Goal: Answer question/provide support

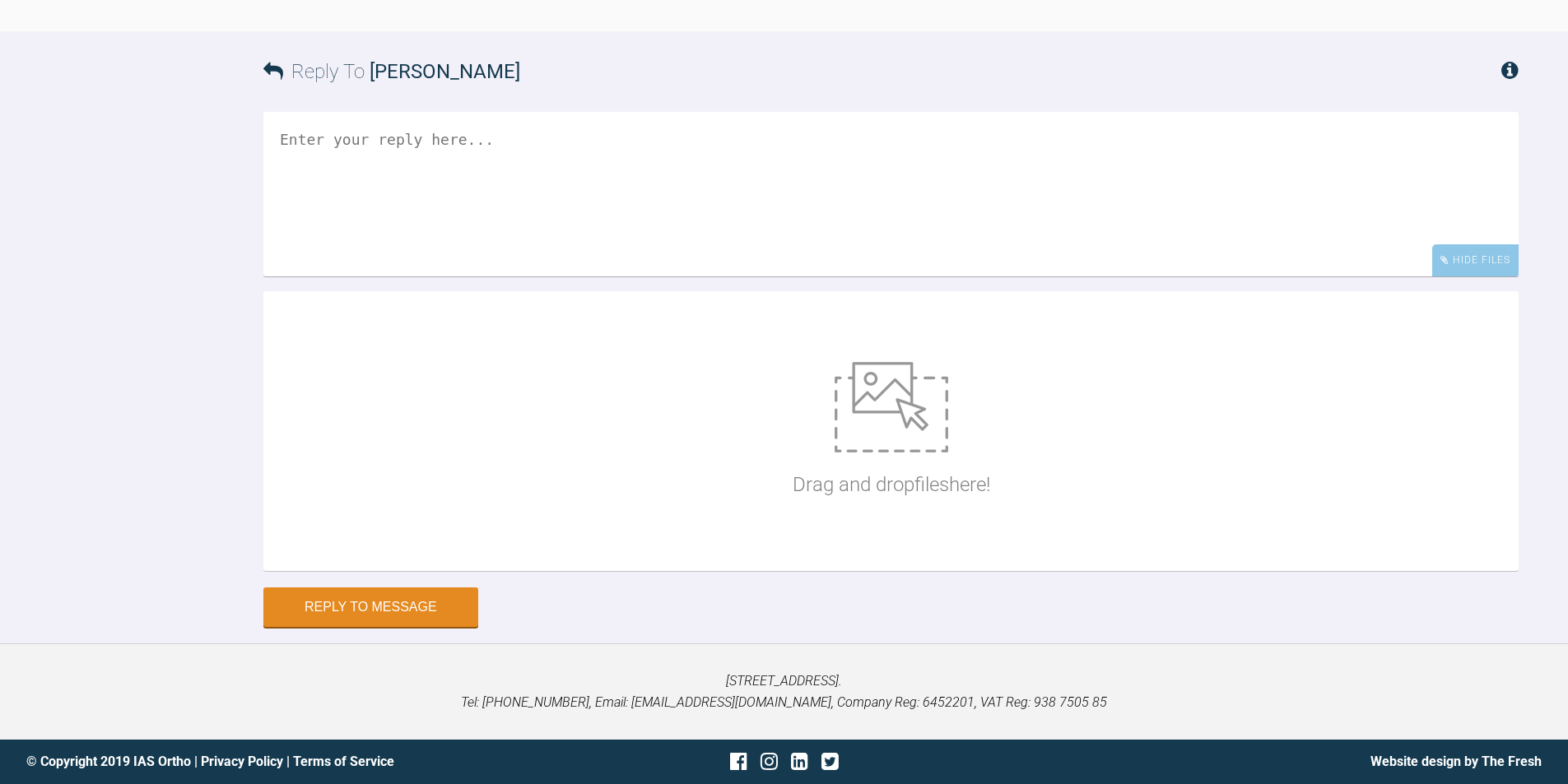
scroll to position [23854, 0]
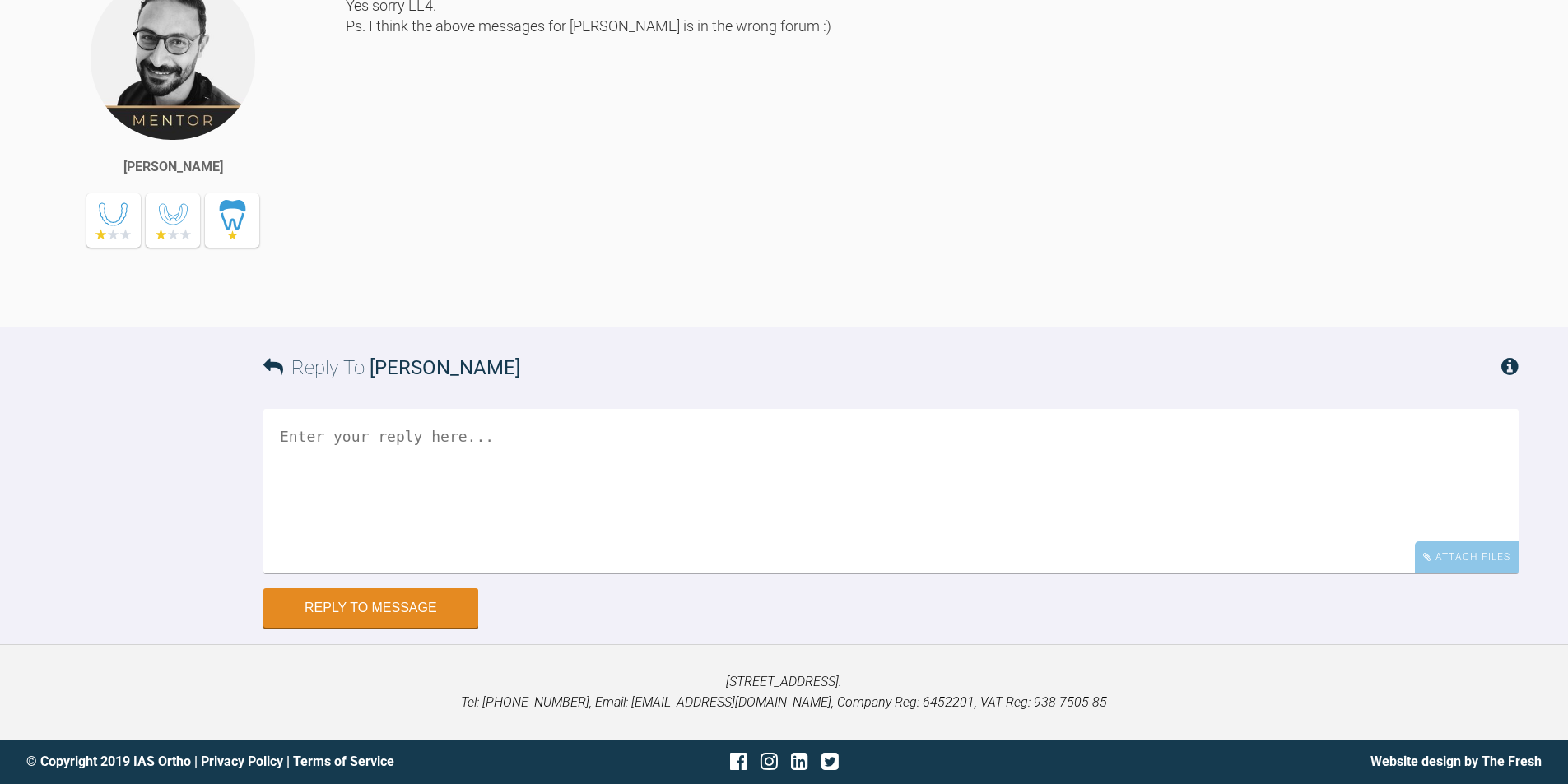
scroll to position [24138, 0]
drag, startPoint x: 338, startPoint y: 590, endPoint x: 628, endPoint y: 450, distance: 322.0
click at [340, 573] on textarea at bounding box center [891, 491] width 1255 height 164
type textarea "Oh yes sorry. Thanks for letting me know"
click at [394, 629] on button "Reply to Message" at bounding box center [370, 610] width 214 height 40
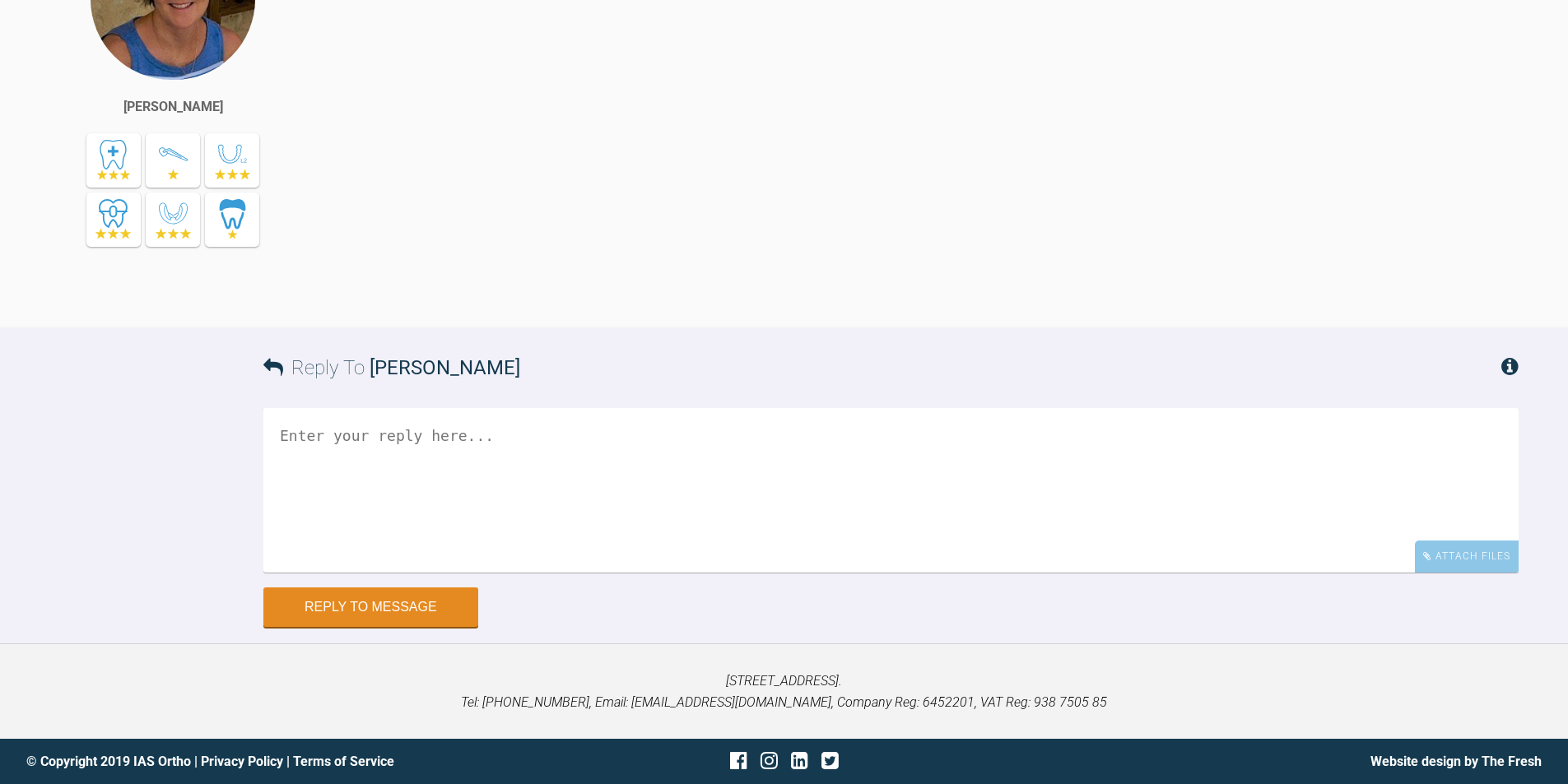
scroll to position [23766, 0]
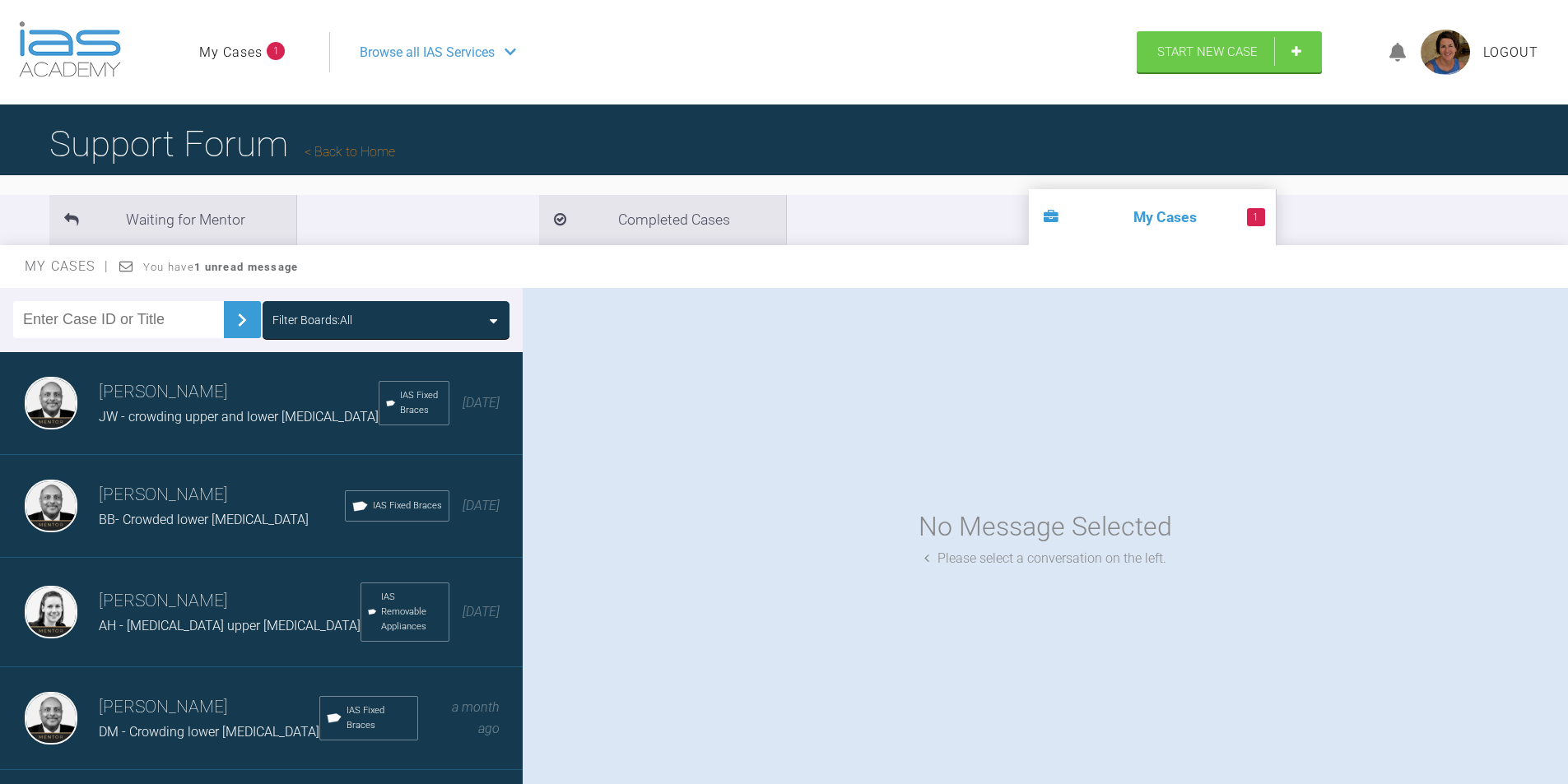
click at [475, 315] on div "Filter Boards: All" at bounding box center [385, 320] width 227 height 19
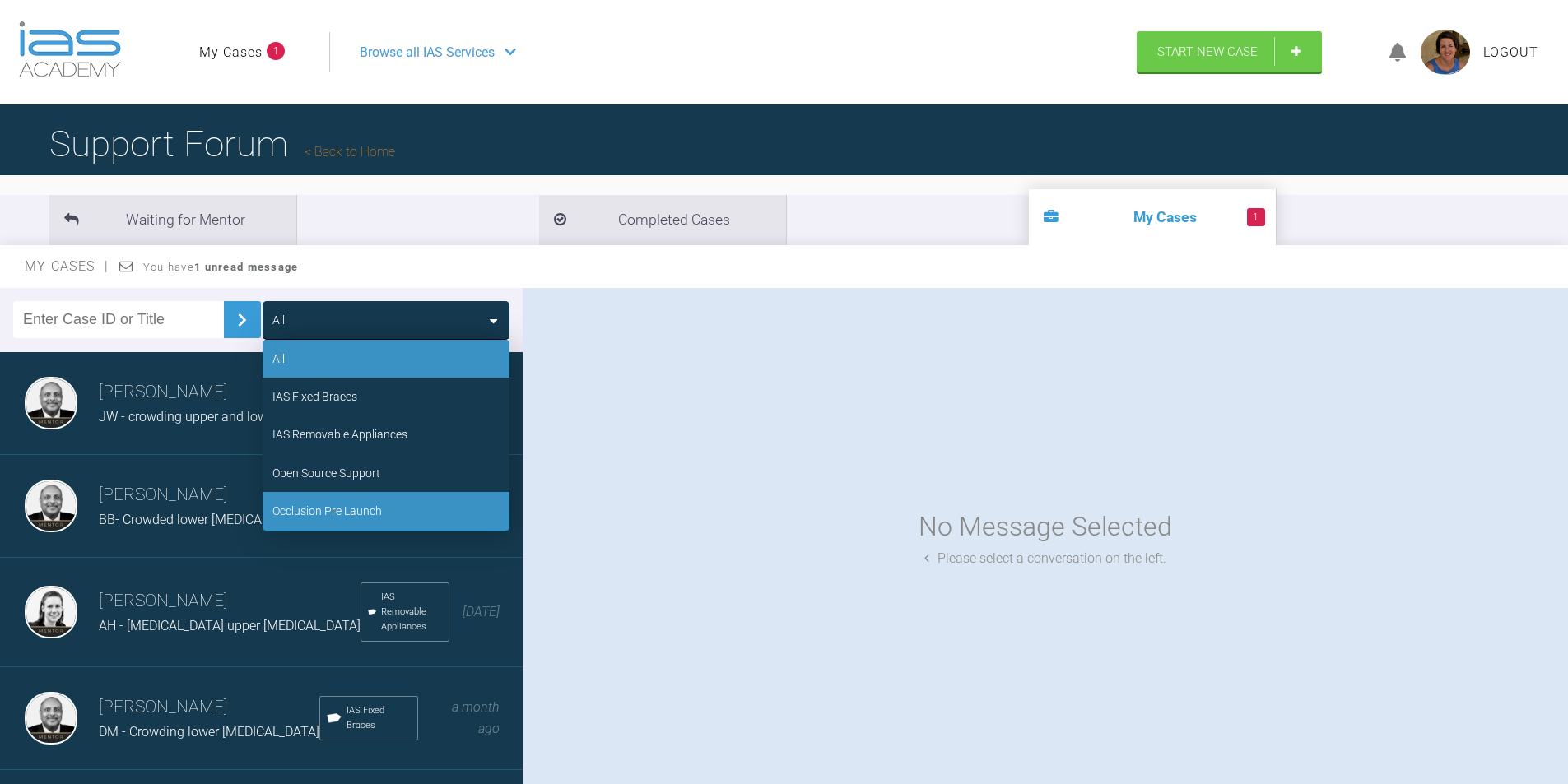
click at [342, 508] on div "Occlusion Pre Launch" at bounding box center [327, 511] width 110 height 19
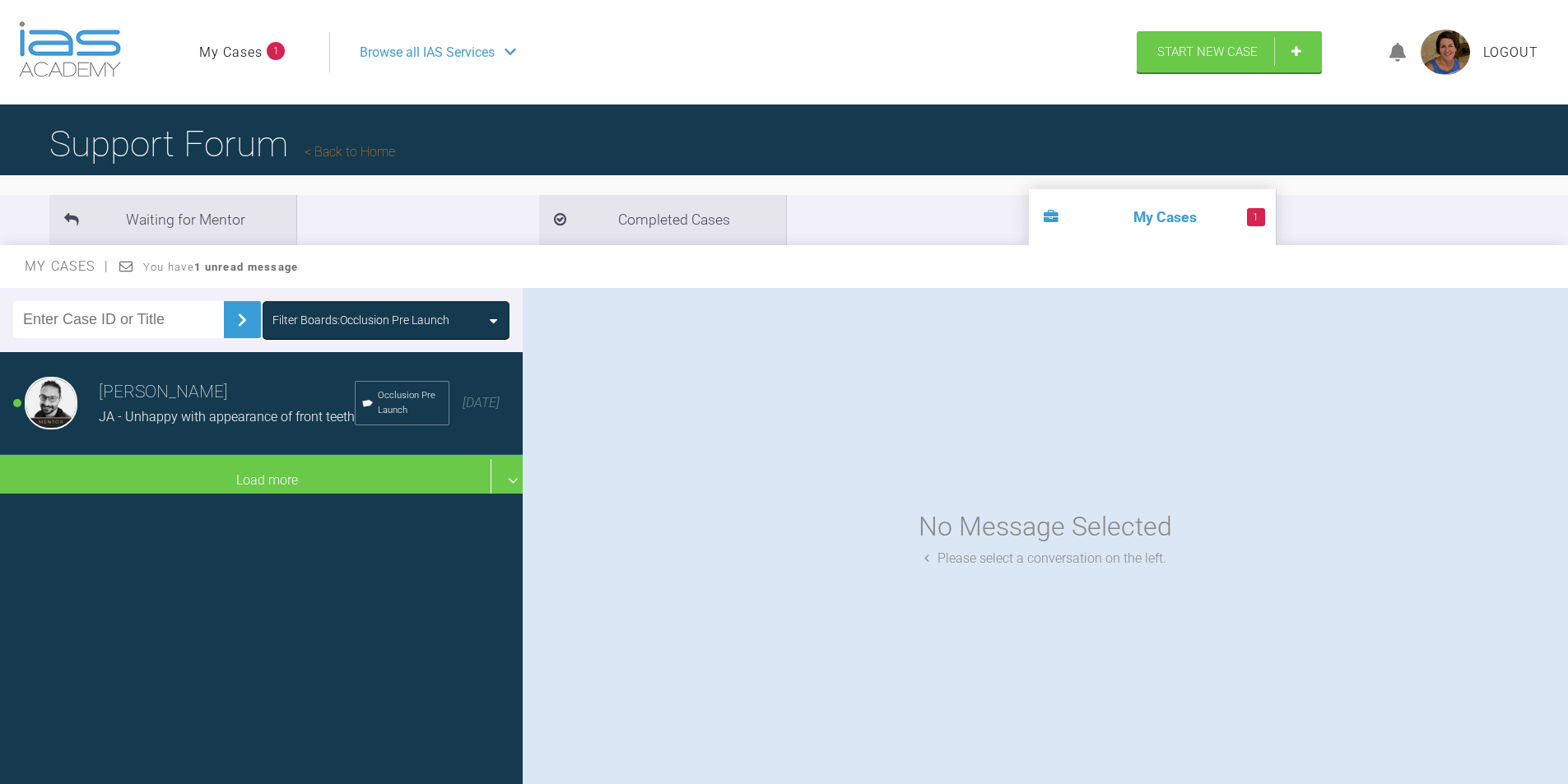
click at [242, 423] on span "JA - Unhappy with appearance of front teeth" at bounding box center [227, 417] width 256 height 16
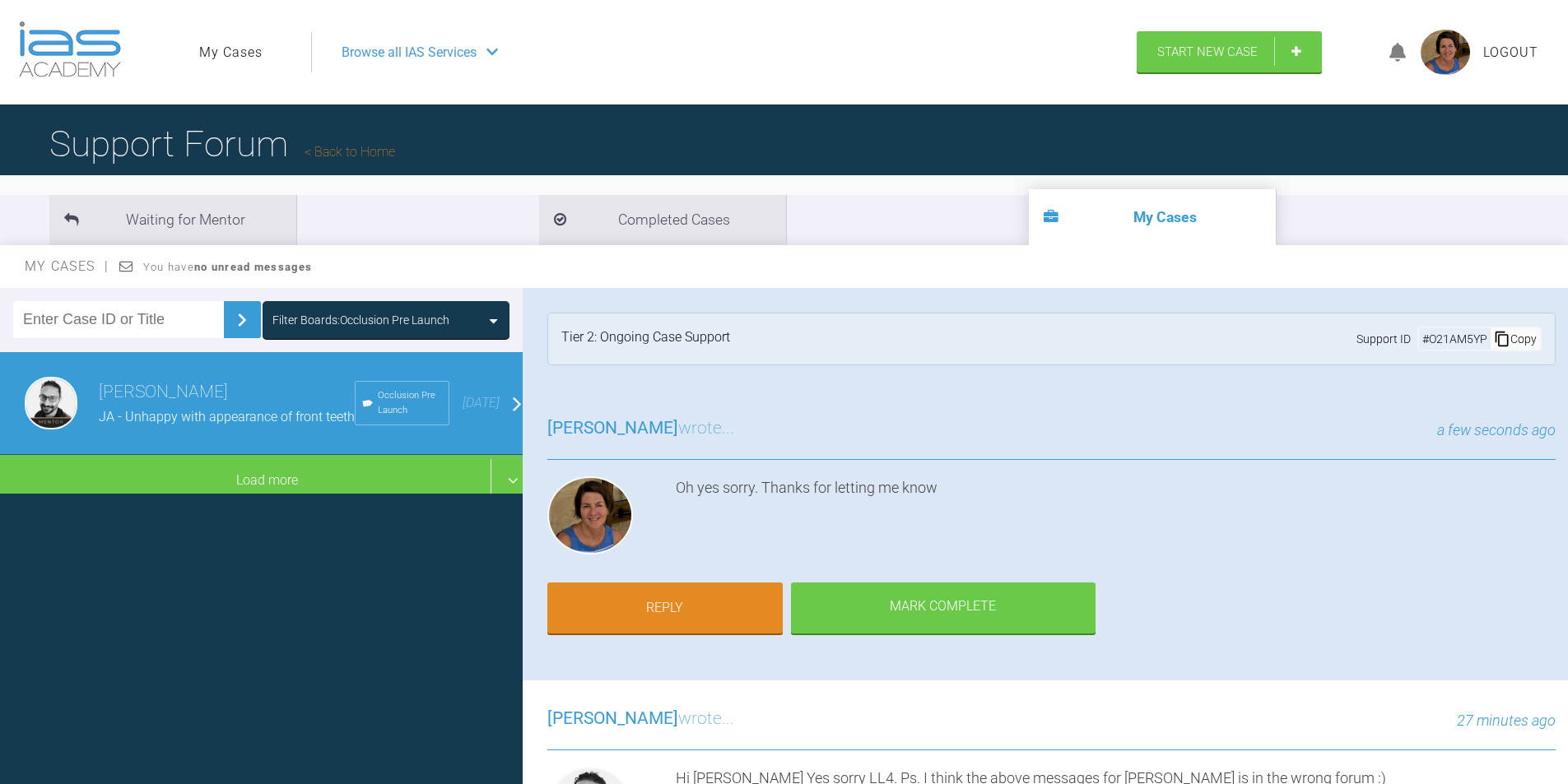
click at [491, 315] on icon at bounding box center [493, 321] width 7 height 13
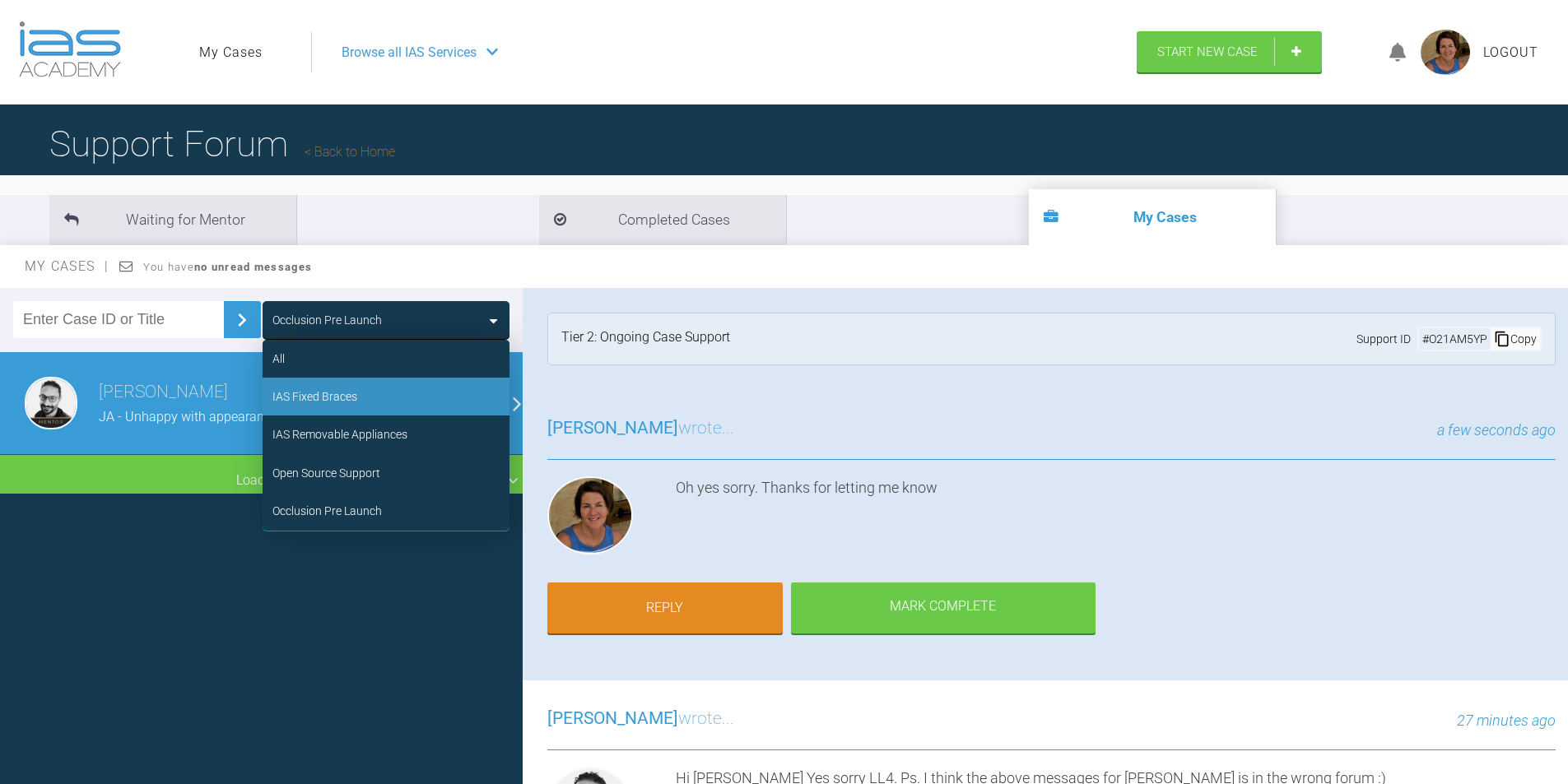
click at [330, 396] on div "IAS Fixed Braces" at bounding box center [314, 397] width 84 height 19
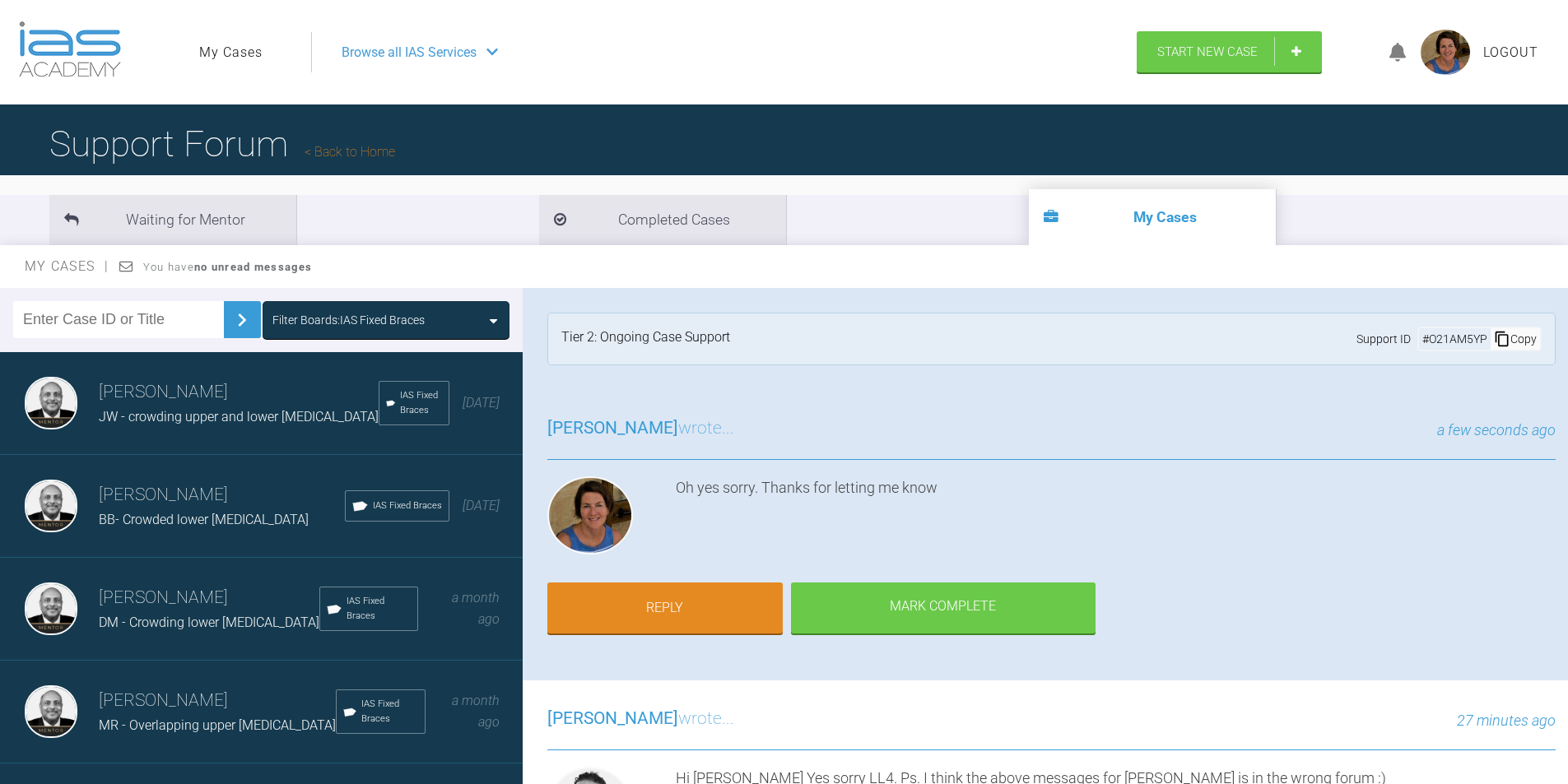
click at [188, 631] on div "DM - Crowding lower incisors" at bounding box center [209, 623] width 221 height 21
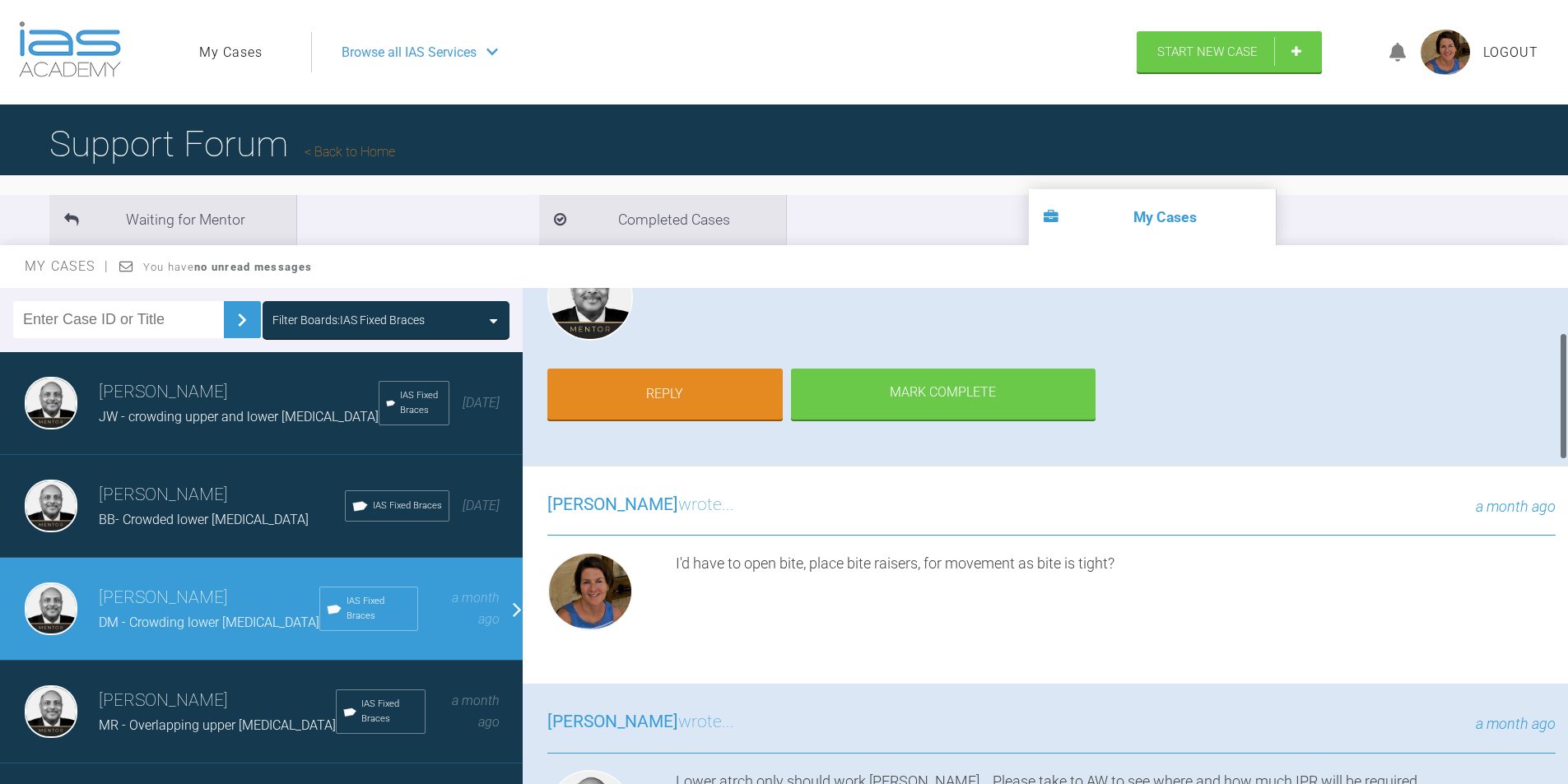
scroll to position [247, 0]
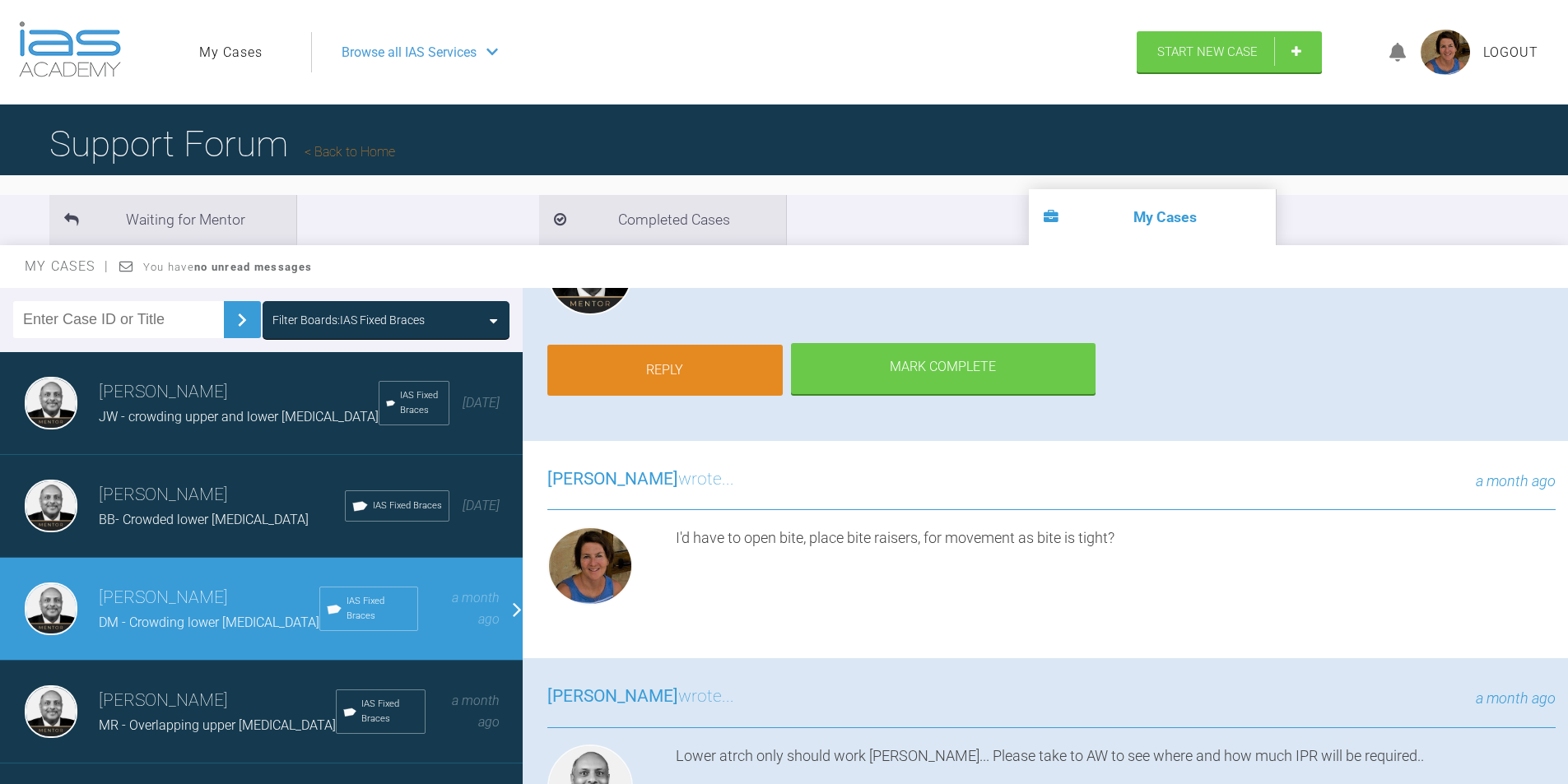
click at [680, 371] on link "Reply" at bounding box center [666, 369] width 236 height 51
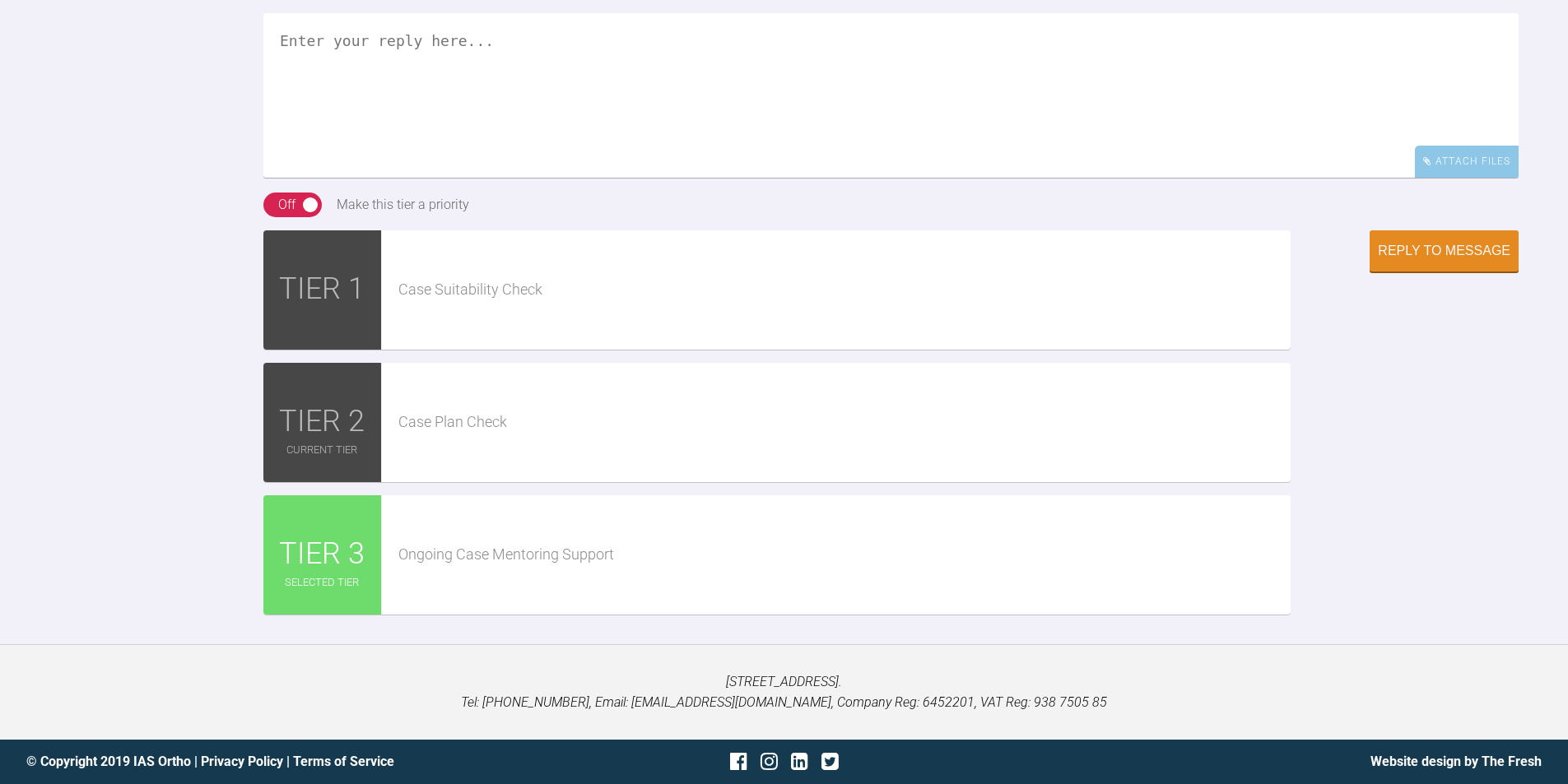
scroll to position [3076, 0]
click at [381, 124] on textarea at bounding box center [891, 95] width 1255 height 164
paste textarea "[URL][DOMAIN_NAME][DOMAIN_NAME]"
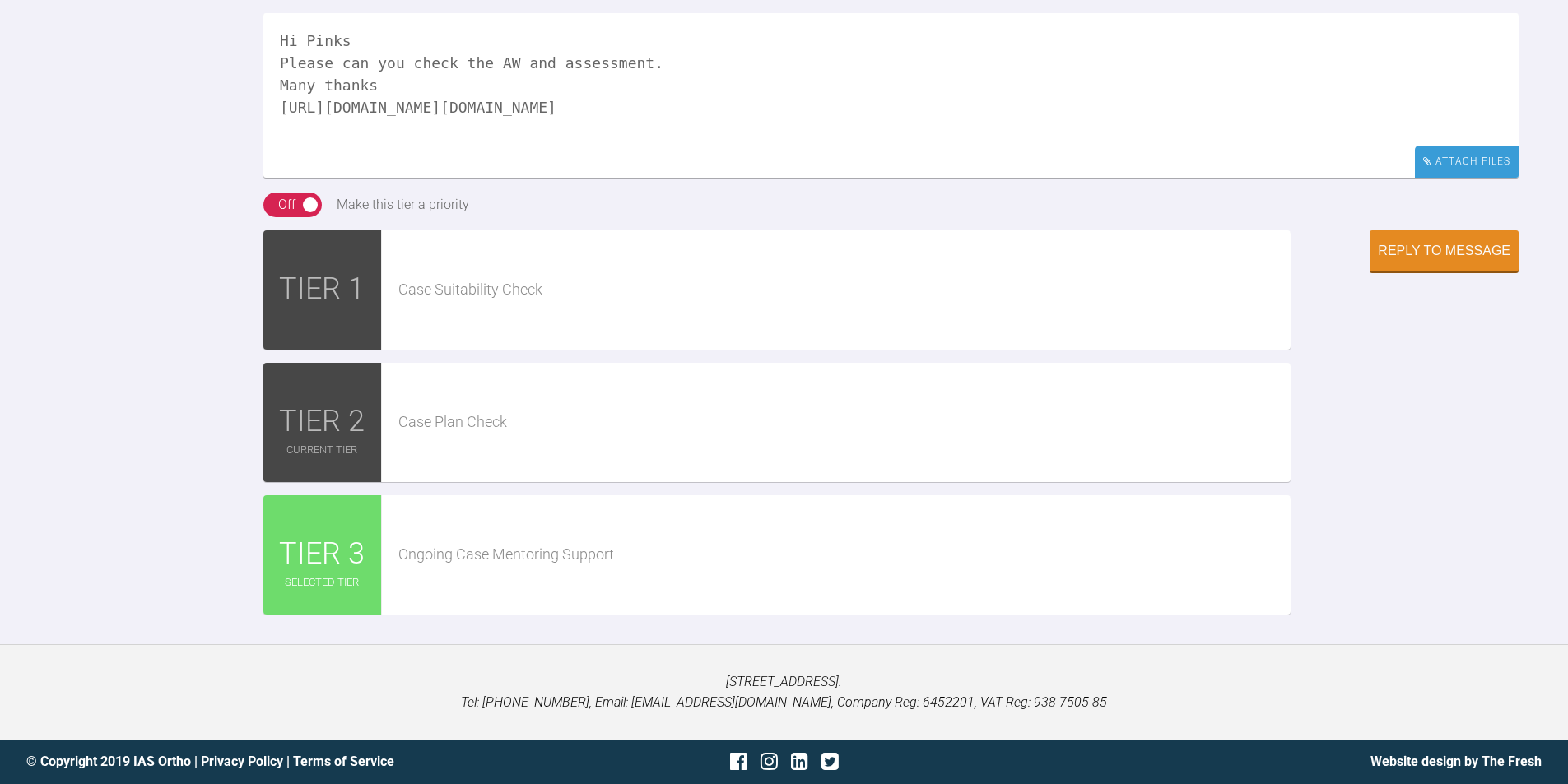
type textarea "Hi Pinks Please can you check the AW and assessment. Many thanks https://iaslab…"
click at [1440, 177] on div "Attach Files" at bounding box center [1467, 161] width 104 height 32
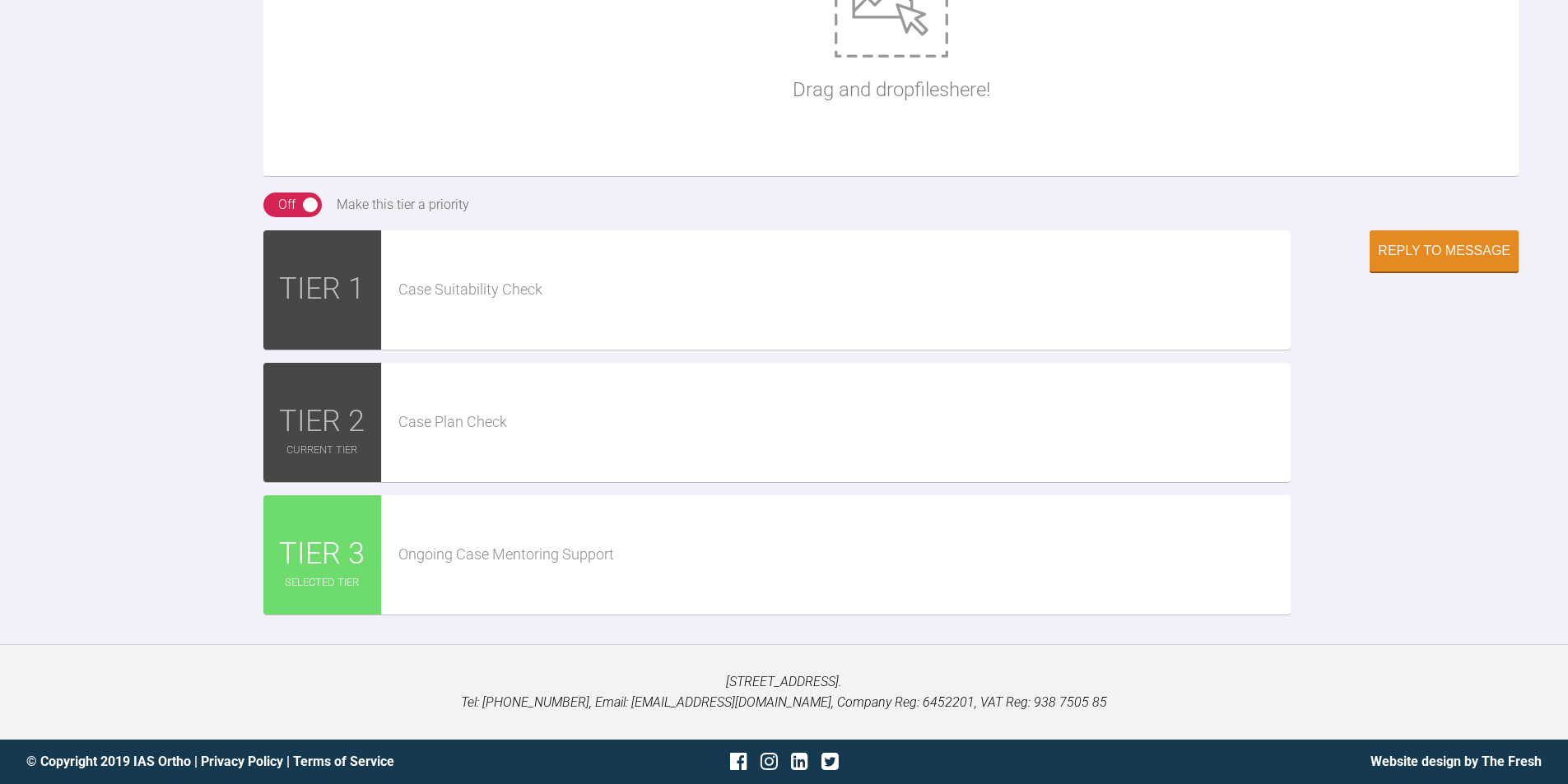
click at [888, 58] on img at bounding box center [891, 13] width 113 height 91
type input "C:\fakepath\downloads_IAS-Ortho-Assessment-Form_1_fEOPvPA (2).pdf"
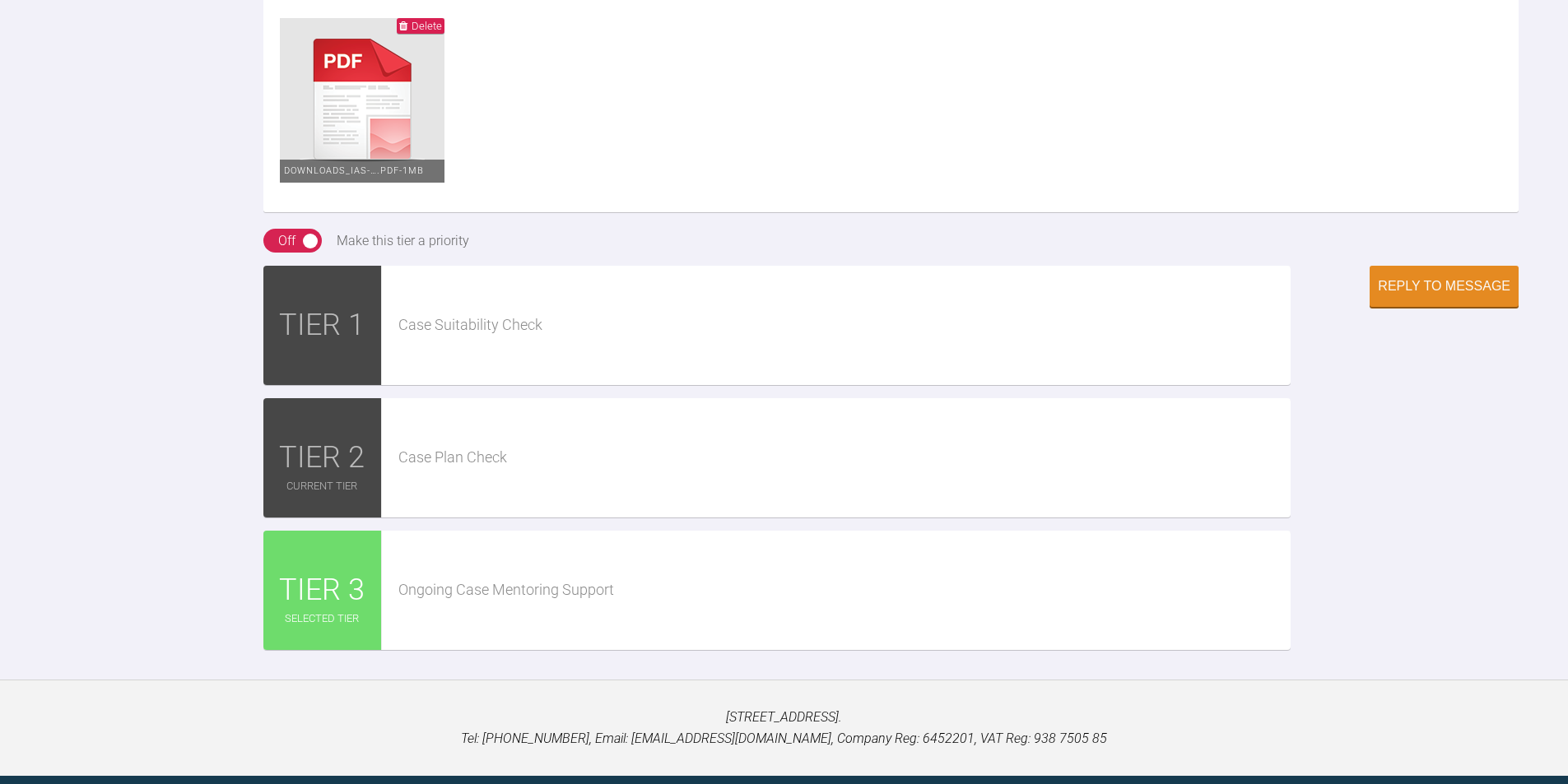
drag, startPoint x: 1223, startPoint y: 193, endPoint x: 485, endPoint y: 185, distance: 738.0
click at [1452, 295] on div "Reply to Message" at bounding box center [1444, 288] width 133 height 15
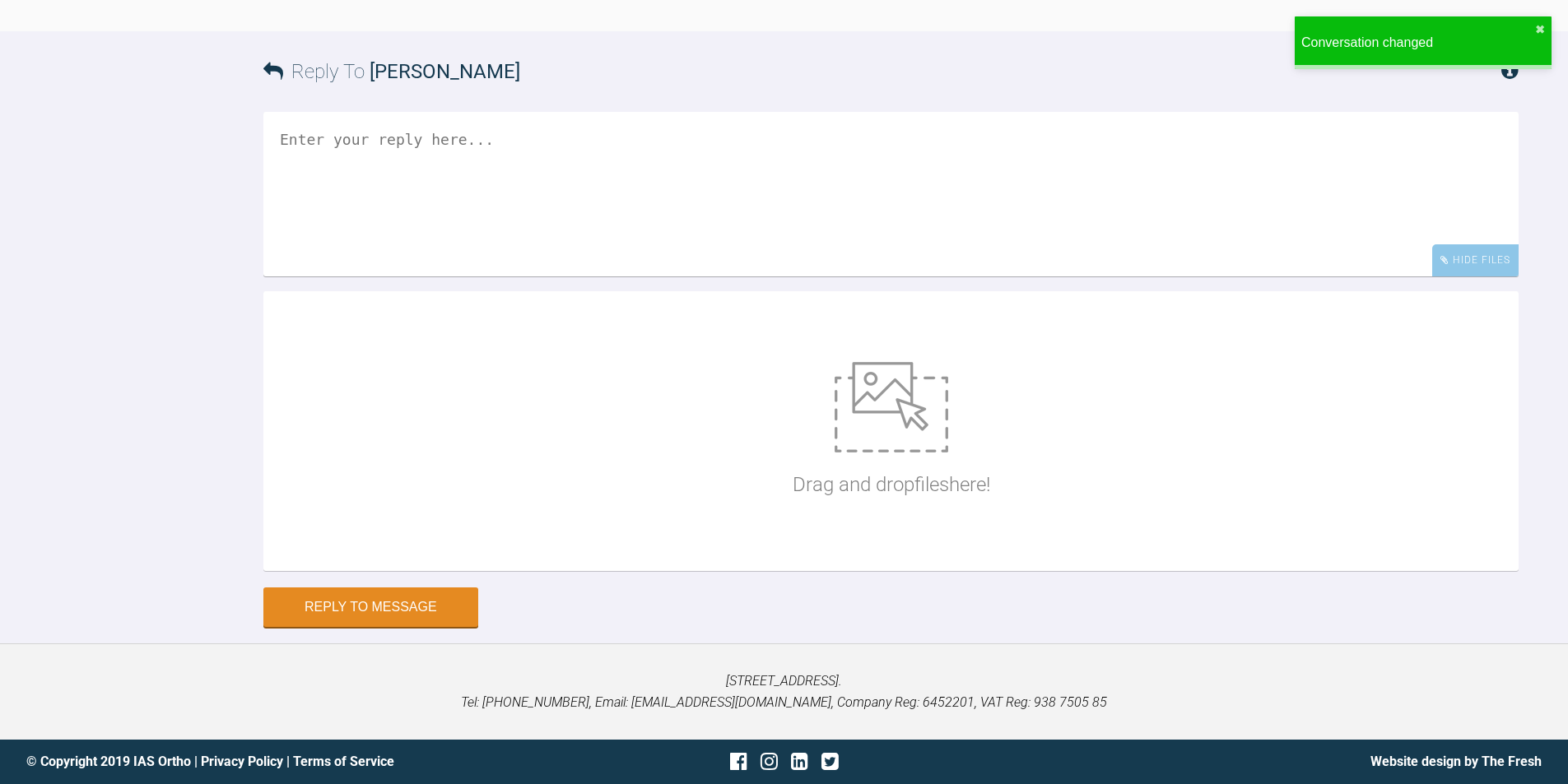
scroll to position [3331, 0]
